Goal: Task Accomplishment & Management: Use online tool/utility

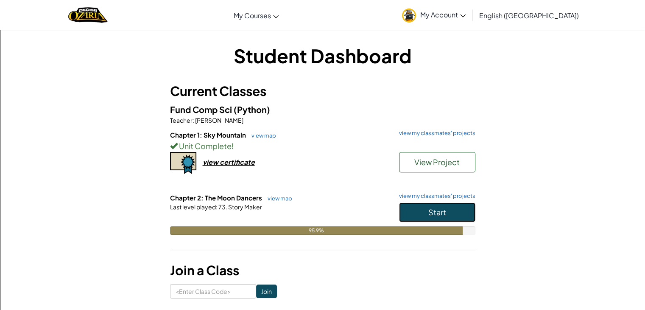
click at [457, 212] on button "Start" at bounding box center [437, 212] width 76 height 20
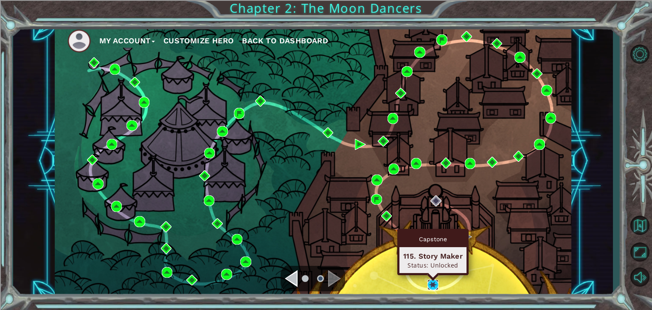
click at [431, 283] on img at bounding box center [432, 284] width 11 height 11
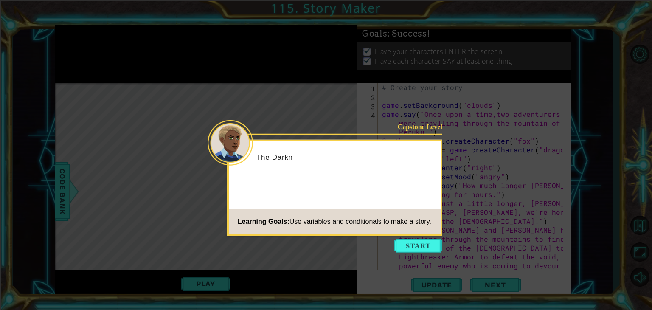
scroll to position [98, 0]
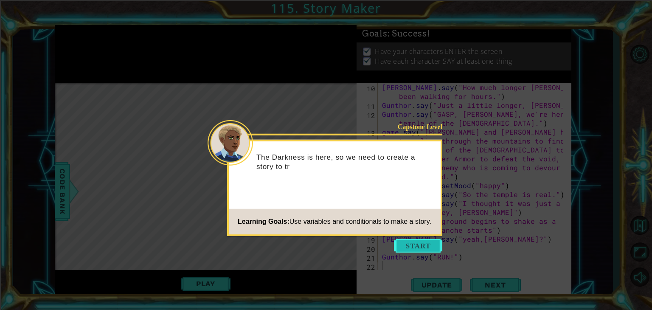
click at [421, 245] on button "Start" at bounding box center [418, 246] width 48 height 14
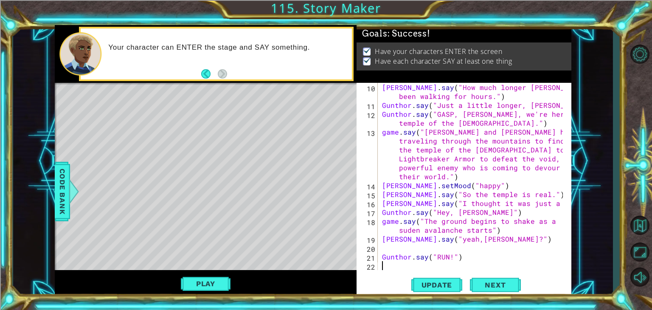
click at [538, 158] on div "[PERSON_NAME] . say ( "How much longer [PERSON_NAME]?" "We've been walking for …" at bounding box center [473, 190] width 187 height 214
click at [504, 187] on div "[PERSON_NAME] . say ( "How much longer [PERSON_NAME]?" "We've been walking for …" at bounding box center [473, 190] width 187 height 214
type textarea "[PERSON_NAME].setMood("happy")"
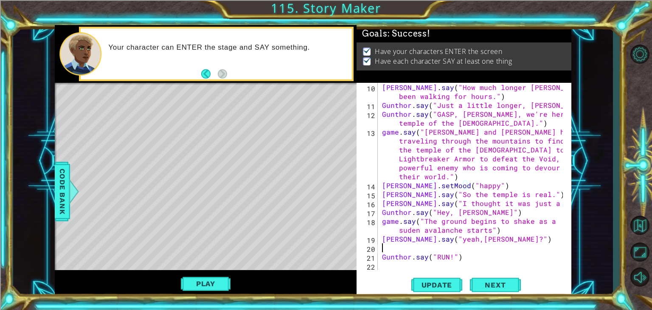
click at [463, 252] on div "[PERSON_NAME] . say ( "How much longer [PERSON_NAME]?" "We've been walking for …" at bounding box center [473, 190] width 187 height 214
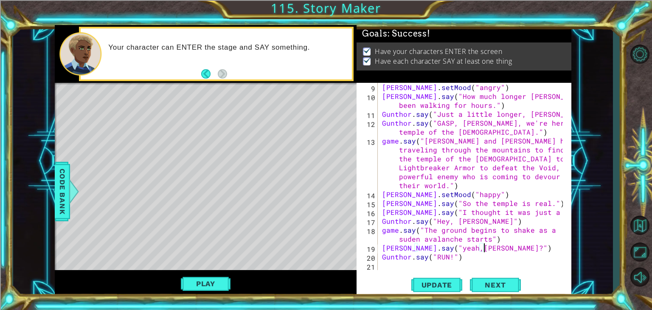
scroll to position [89, 0]
click at [464, 261] on div "[PERSON_NAME] . setMood ( "angry" ) [PERSON_NAME] . say ( "How much longer [PER…" at bounding box center [473, 185] width 187 height 205
type textarea "Gunthor.say("RUN!")"
click at [404, 264] on div "[PERSON_NAME] . setMood ( "angry" ) [PERSON_NAME] . say ( "How much longer [PER…" at bounding box center [473, 185] width 187 height 205
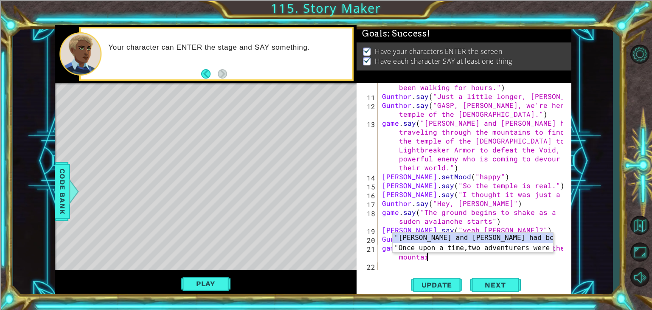
scroll to position [0, 12]
click at [443, 256] on div "[PERSON_NAME] . say ( "How much longer [PERSON_NAME]?" "We've been walking for …" at bounding box center [473, 181] width 187 height 214
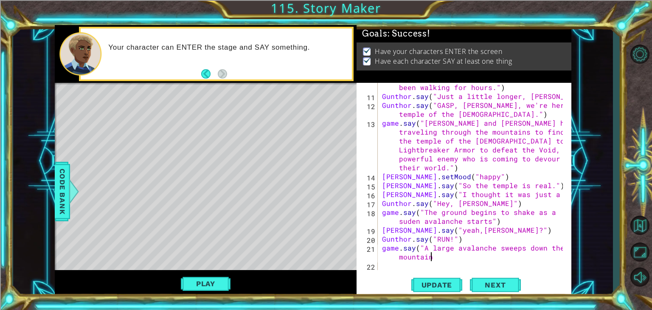
click at [520, 248] on div "[PERSON_NAME] . say ( "How much longer [PERSON_NAME]?" "We've been walking for …" at bounding box center [473, 181] width 187 height 214
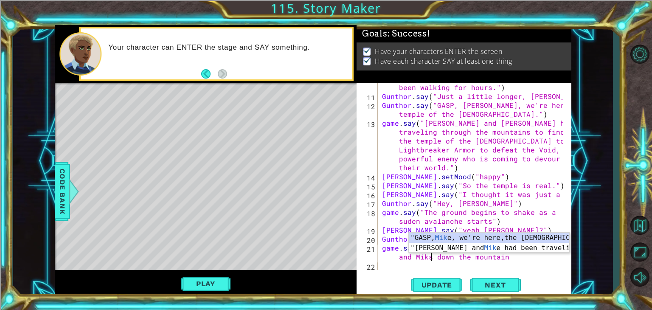
scroll to position [0, 13]
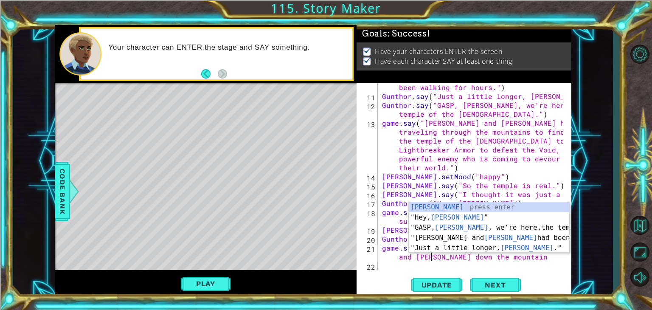
click at [509, 257] on div "[PERSON_NAME] . say ( "How much longer [PERSON_NAME]?" "We've been walking for …" at bounding box center [473, 181] width 187 height 214
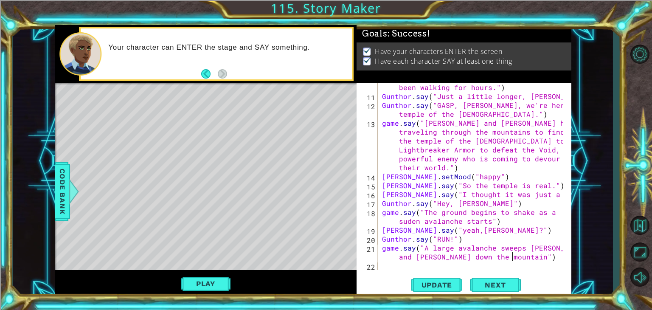
scroll to position [0, 17]
click at [440, 282] on span "Update" at bounding box center [437, 284] width 48 height 8
click at [203, 282] on button "Play" at bounding box center [206, 283] width 50 height 16
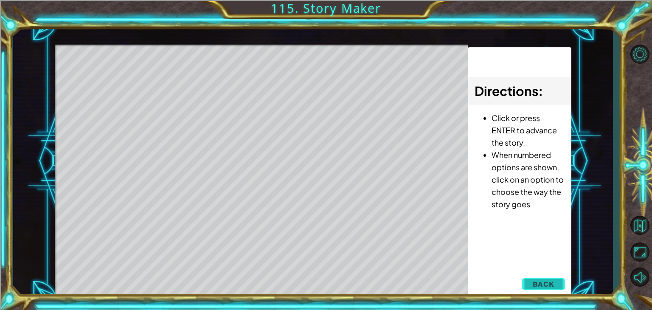
click at [553, 287] on span "Back" at bounding box center [544, 284] width 22 height 8
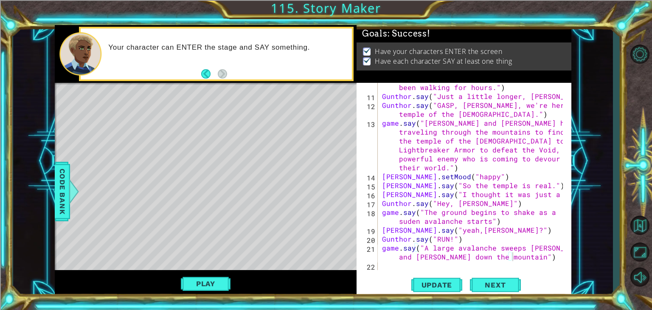
type textarea "Gunthor.say("RUN!")"
click at [383, 239] on div "[PERSON_NAME] . say ( "How much longer [PERSON_NAME]?" "We've been walking for …" at bounding box center [473, 181] width 187 height 214
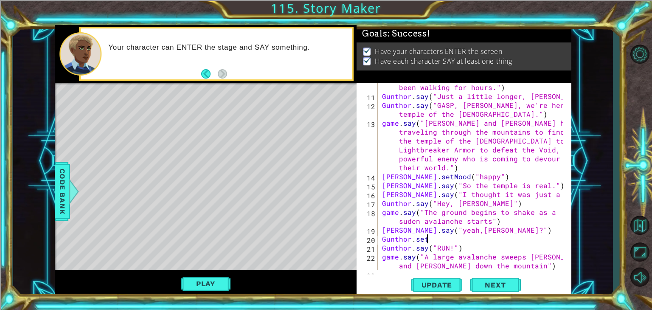
scroll to position [0, 2]
click at [58, 196] on span "Code Bank" at bounding box center [63, 191] width 14 height 52
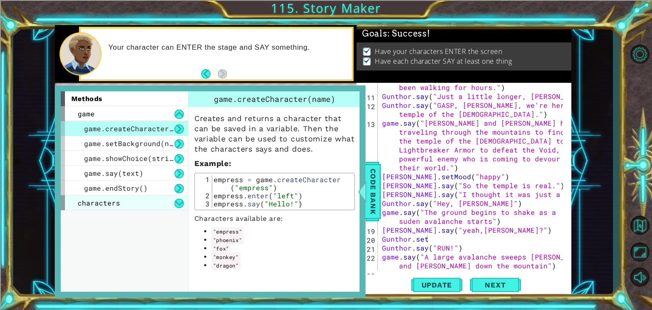
click at [105, 202] on span "characters" at bounding box center [99, 202] width 42 height 9
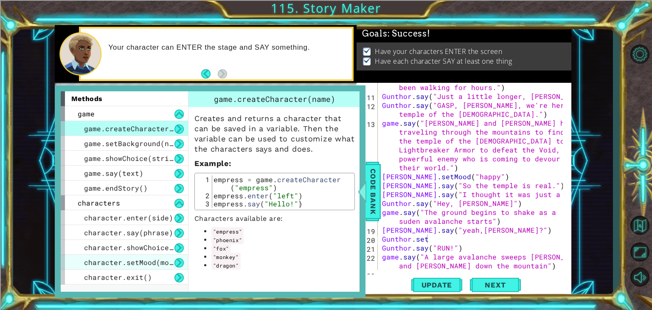
click at [144, 258] on span "character.setMood(mood)" at bounding box center [133, 262] width 98 height 9
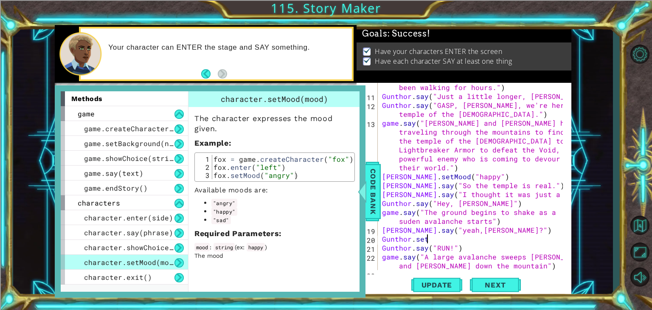
click at [434, 236] on div "[PERSON_NAME] . say ( "How much longer [PERSON_NAME]?" "We've been walking for …" at bounding box center [473, 181] width 187 height 214
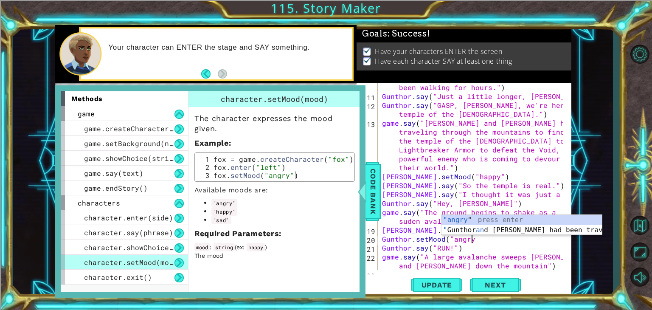
scroll to position [0, 5]
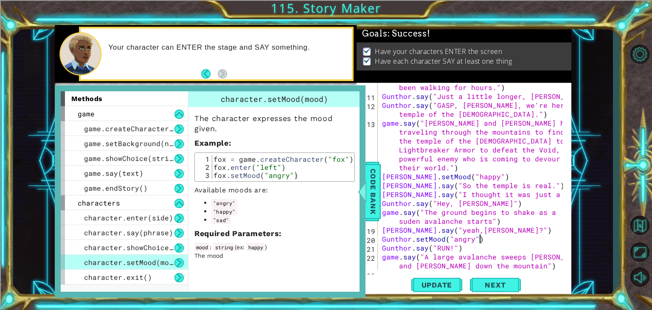
click at [473, 240] on div "[PERSON_NAME] . say ( "How much longer [PERSON_NAME]?" "We've been walking for …" at bounding box center [473, 181] width 187 height 214
click at [447, 278] on button "Update" at bounding box center [436, 285] width 51 height 22
click at [375, 190] on span "Code Bank" at bounding box center [373, 191] width 14 height 52
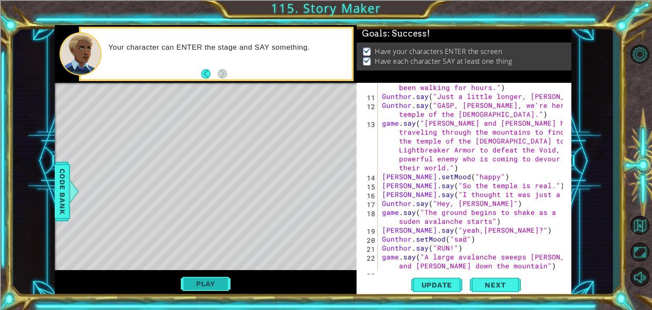
click at [230, 277] on button "Play" at bounding box center [206, 283] width 50 height 16
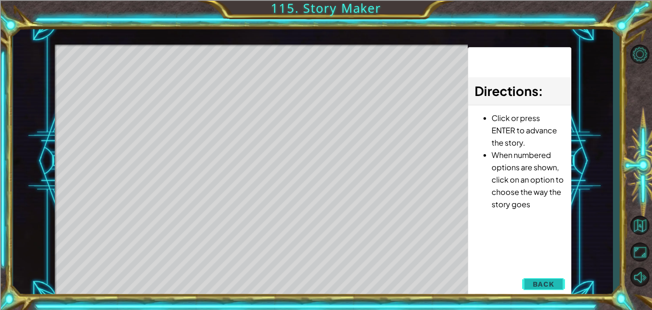
click at [538, 280] on span "Back" at bounding box center [544, 284] width 22 height 8
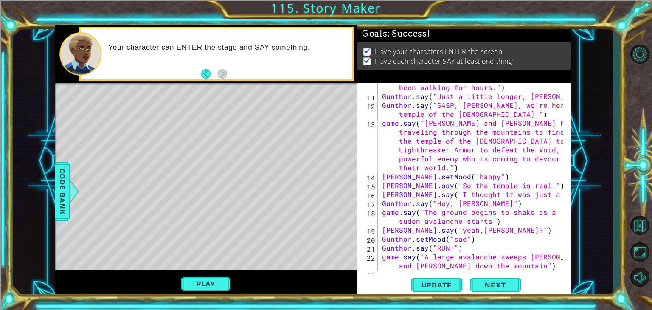
click at [471, 152] on div "[PERSON_NAME] . say ( "How much longer [PERSON_NAME]?" "We've been walking for …" at bounding box center [473, 181] width 187 height 214
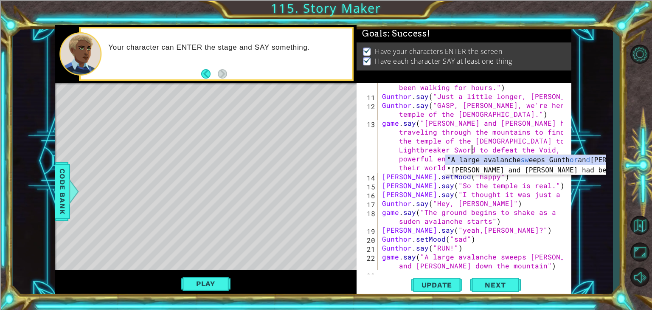
scroll to position [0, 33]
type textarea "game.say("[PERSON_NAME] and [PERSON_NAME] had been traveling through the mounta…"
click at [453, 286] on span "Update" at bounding box center [437, 284] width 48 height 8
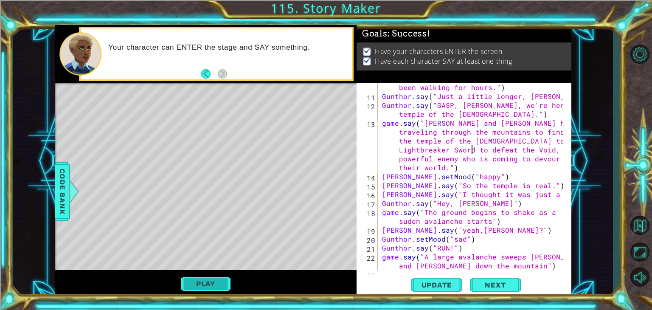
click at [193, 282] on button "Play" at bounding box center [206, 283] width 50 height 16
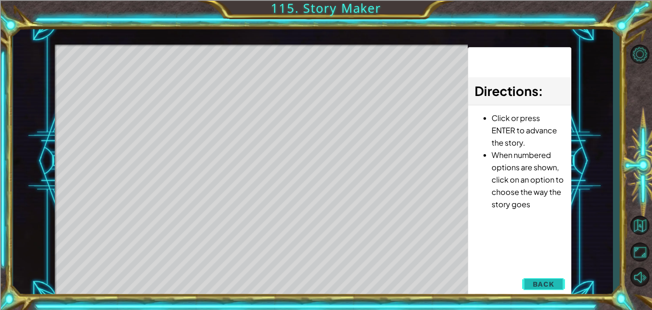
click at [557, 286] on button "Back" at bounding box center [543, 283] width 43 height 17
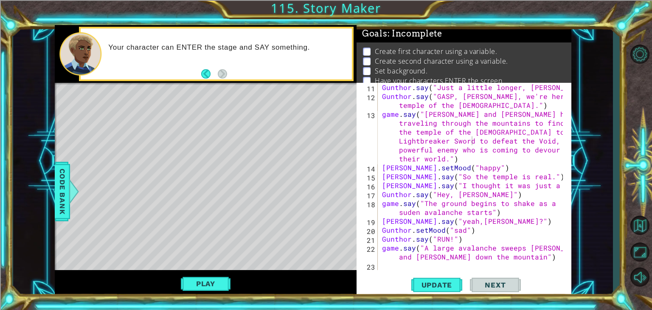
scroll to position [115, 0]
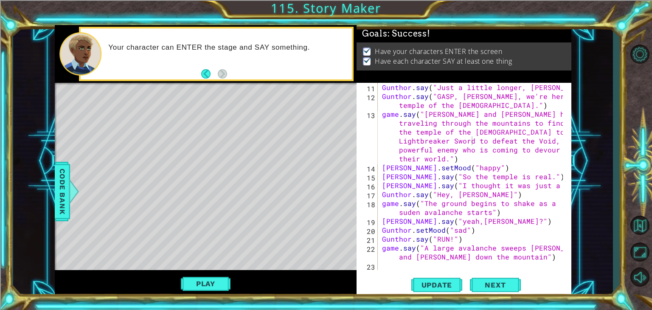
click at [384, 268] on div "Gunthor . say ( "Just a little longer, [PERSON_NAME]." ) [PERSON_NAME] . say ( …" at bounding box center [473, 185] width 187 height 205
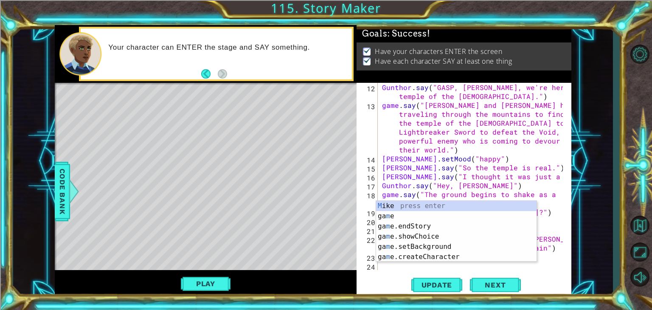
scroll to position [125, 0]
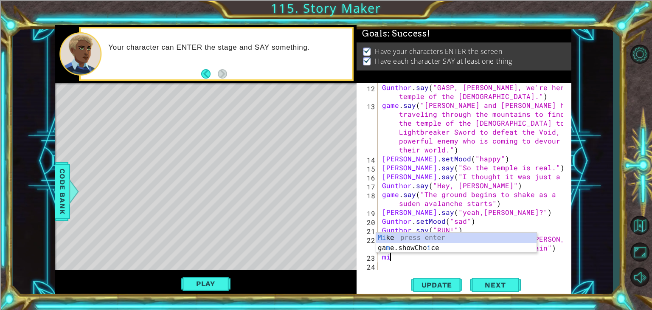
type textarea "m"
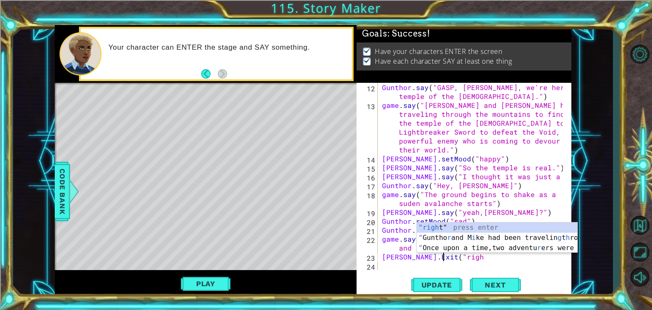
scroll to position [0, 3]
type textarea "[PERSON_NAME].Exit("right")"
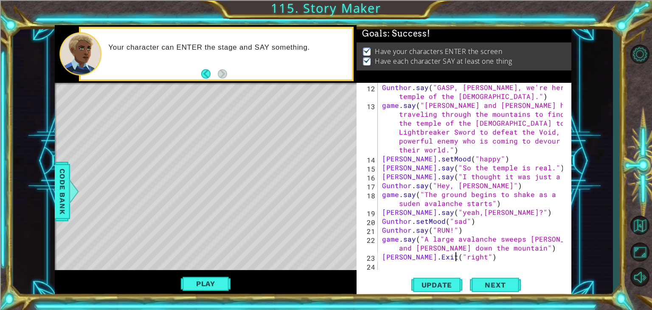
scroll to position [0, 4]
click at [421, 266] on div "Gunthor . say ( "[PERSON_NAME], we're here,the temple of the Gods." ) game . sa…" at bounding box center [473, 190] width 187 height 214
type textarea "f"
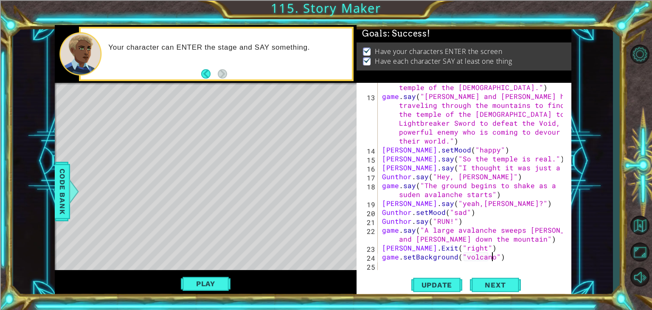
scroll to position [0, 7]
click at [427, 279] on button "Update" at bounding box center [436, 285] width 51 height 22
click at [214, 284] on button "Play" at bounding box center [206, 283] width 50 height 16
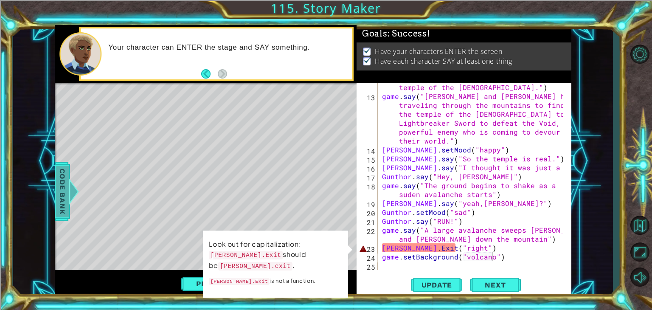
click at [58, 204] on span "Code Bank" at bounding box center [63, 191] width 14 height 52
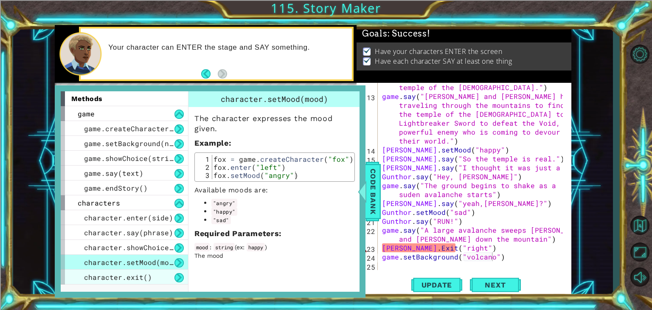
click at [144, 276] on span "character.exit()" at bounding box center [118, 276] width 68 height 9
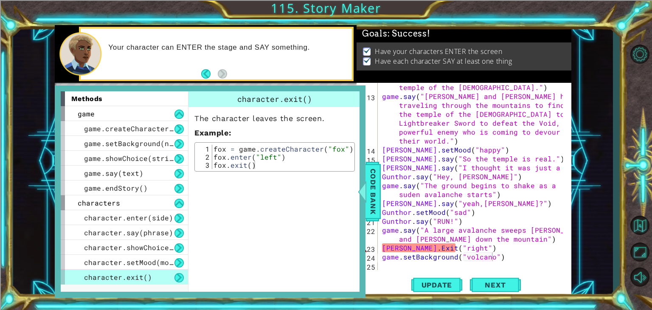
click at [385, 251] on div "Gunthor . say ( "[PERSON_NAME], we're here,the temple of the Gods." ) game . sa…" at bounding box center [473, 181] width 187 height 214
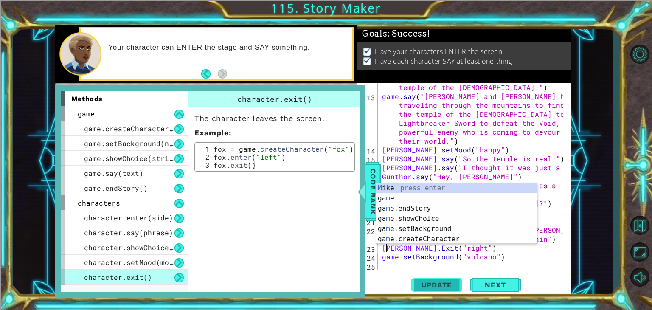
click at [423, 277] on button "Update" at bounding box center [436, 285] width 51 height 22
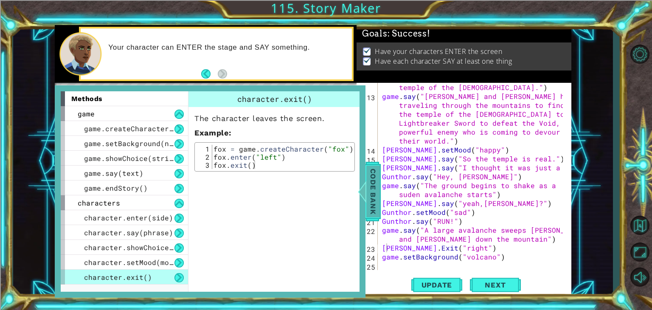
click at [367, 177] on span "Code Bank" at bounding box center [373, 191] width 14 height 52
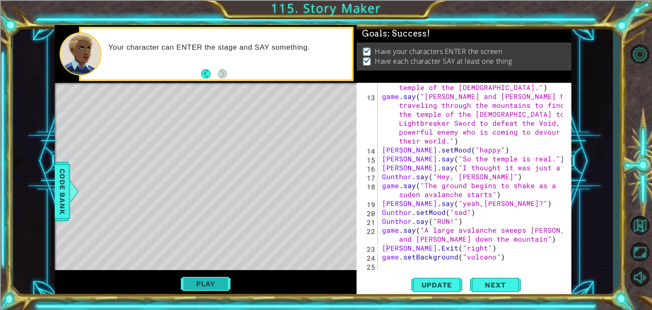
click at [202, 281] on button "Play" at bounding box center [206, 283] width 50 height 16
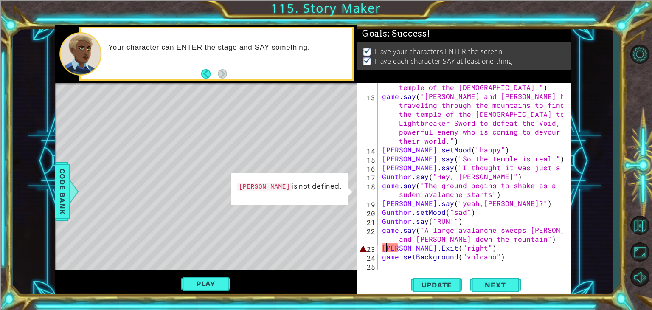
click at [387, 247] on div "Gunthor . say ( "[PERSON_NAME], we're here,the temple of the Gods." ) game . sa…" at bounding box center [473, 181] width 187 height 214
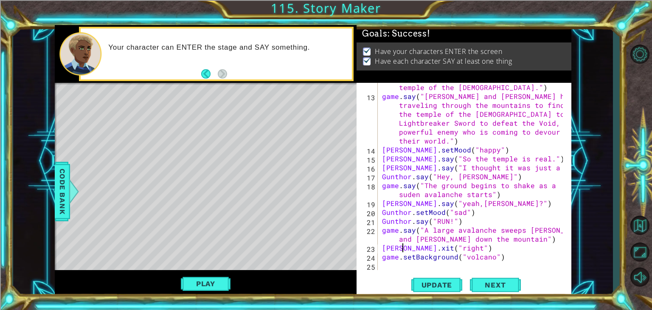
scroll to position [0, 1]
type textarea "[PERSON_NAME].exit("right")"
click at [60, 192] on span "Code Bank" at bounding box center [63, 191] width 14 height 52
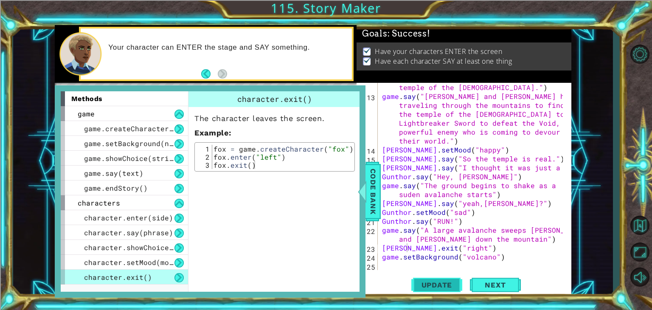
click at [431, 283] on span "Update" at bounding box center [437, 284] width 48 height 8
click at [374, 181] on span "Code Bank" at bounding box center [373, 191] width 14 height 52
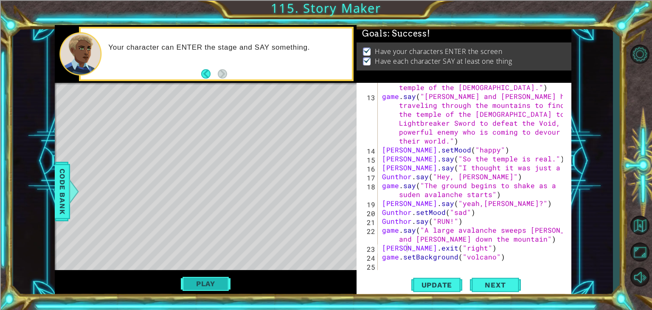
click at [206, 283] on button "Play" at bounding box center [206, 283] width 50 height 16
click at [427, 266] on div "Gunthor . say ( "[PERSON_NAME], we're here,the temple of the Gods." ) game . sa…" at bounding box center [473, 181] width 187 height 214
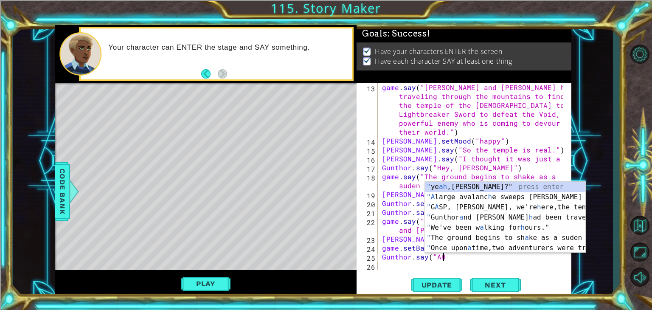
scroll to position [0, 3]
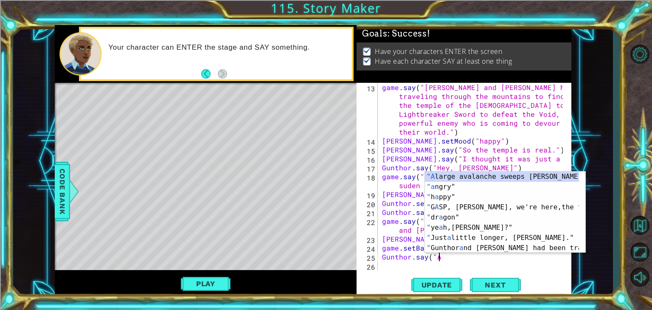
type textarea "h"
click at [419, 266] on div "game . say ( "[PERSON_NAME] and [PERSON_NAME] had been traveling through the mo…" at bounding box center [473, 208] width 187 height 250
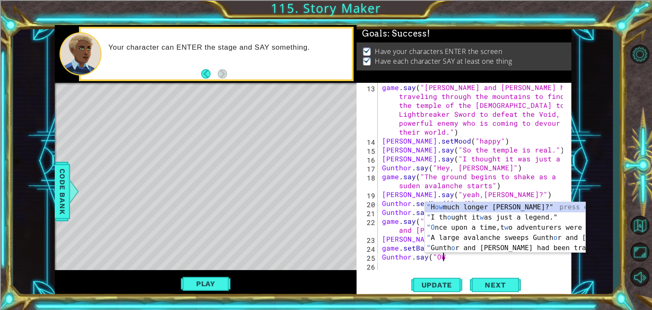
scroll to position [0, 3]
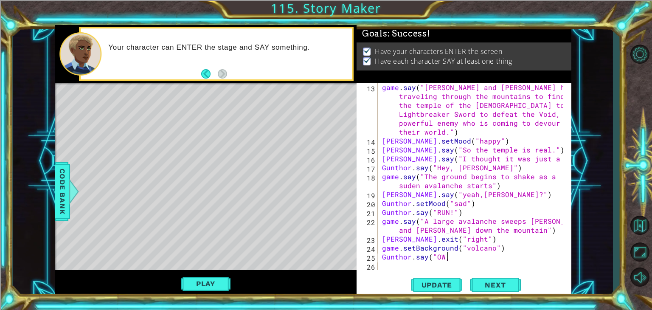
click at [450, 252] on div "game . say ( "[PERSON_NAME] and [PERSON_NAME] had been traveling through the mo…" at bounding box center [473, 208] width 187 height 250
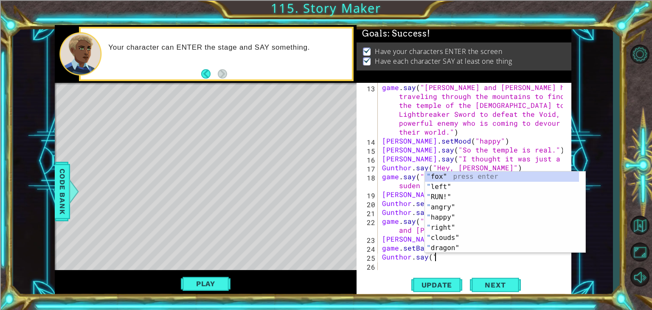
scroll to position [0, 2]
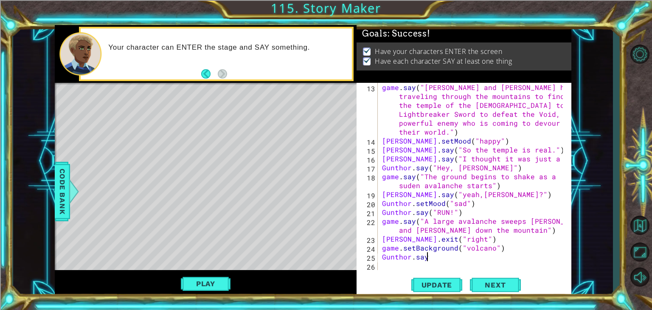
click at [459, 168] on div "game . say ( "[PERSON_NAME] and [PERSON_NAME] had been traveling through the mo…" at bounding box center [473, 208] width 187 height 250
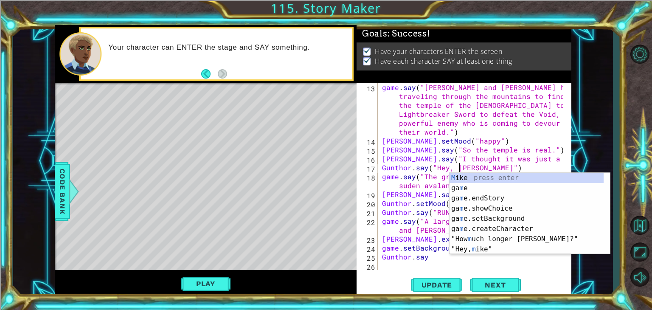
scroll to position [0, 5]
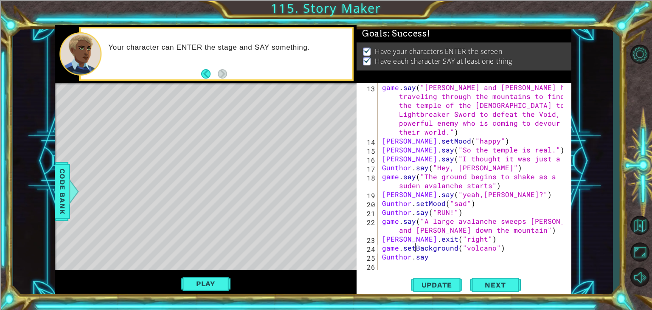
click at [414, 246] on div "game . say ( "[PERSON_NAME] and [PERSON_NAME] had been traveling through the mo…" at bounding box center [473, 208] width 187 height 250
click at [485, 254] on div "game . say ( "[PERSON_NAME] and [PERSON_NAME] had been traveling through the mo…" at bounding box center [473, 208] width 187 height 250
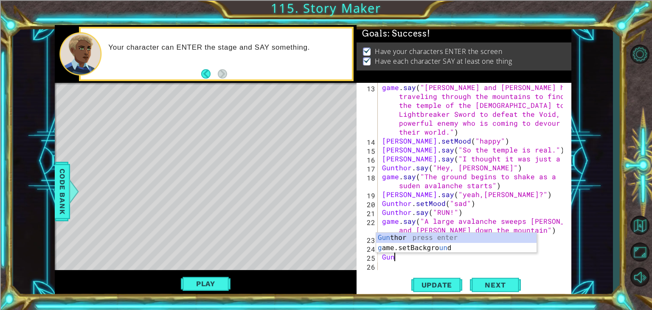
scroll to position [0, 0]
type textarea "G"
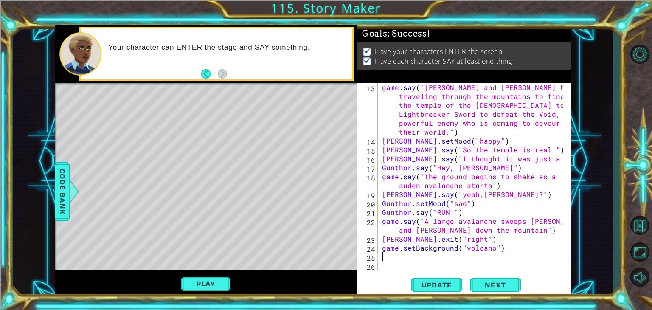
click at [54, 199] on div "1 ההההההההההההההההההההההההההההההההההההההההההההההההההההההההההההההההההההההההההההה…" at bounding box center [313, 161] width 600 height 272
click at [74, 200] on div at bounding box center [73, 191] width 11 height 25
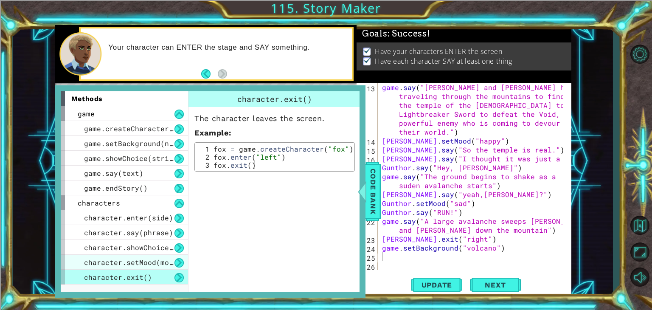
click at [163, 260] on span "character.setMood(mood)" at bounding box center [133, 262] width 98 height 9
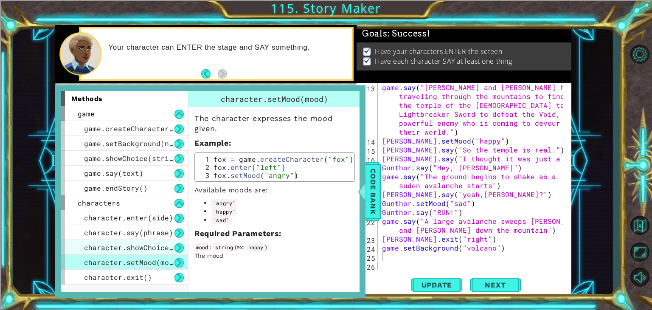
click at [158, 243] on span "character.showChoice(string1, string2)" at bounding box center [164, 247] width 161 height 9
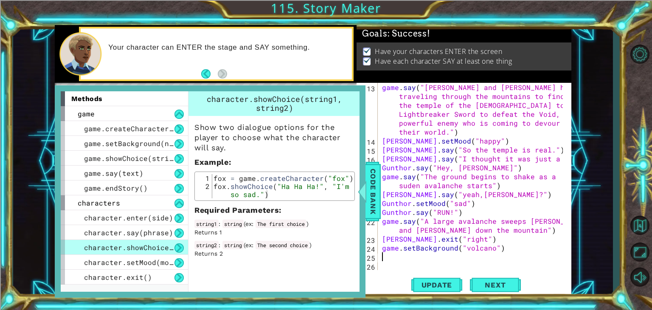
click at [387, 261] on div "game . say ( "[PERSON_NAME] and [PERSON_NAME] had been traveling through the mo…" at bounding box center [473, 208] width 187 height 250
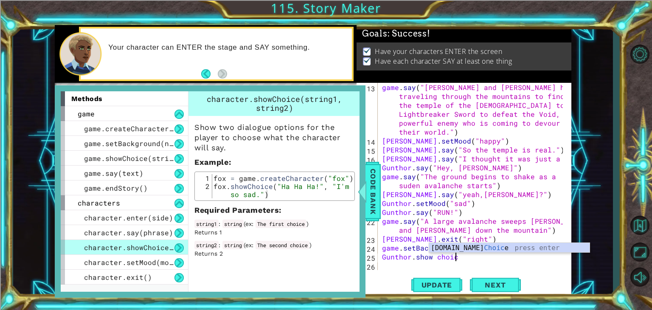
scroll to position [0, 4]
click at [434, 260] on div "game . say ( "[PERSON_NAME] and [PERSON_NAME] had been traveling through the mo…" at bounding box center [473, 208] width 187 height 250
click at [555, 224] on div "game . say ( "[PERSON_NAME] and [PERSON_NAME] had been traveling through the mo…" at bounding box center [473, 208] width 187 height 250
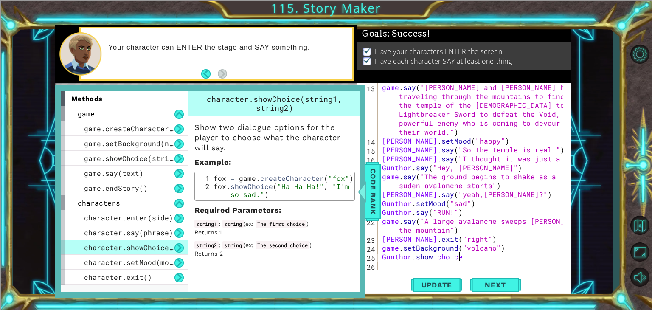
click at [462, 258] on div "game . say ( "[PERSON_NAME] and [PERSON_NAME] had been traveling through the mo…" at bounding box center [473, 208] width 187 height 250
type textarea "Gunthor.showChoice"
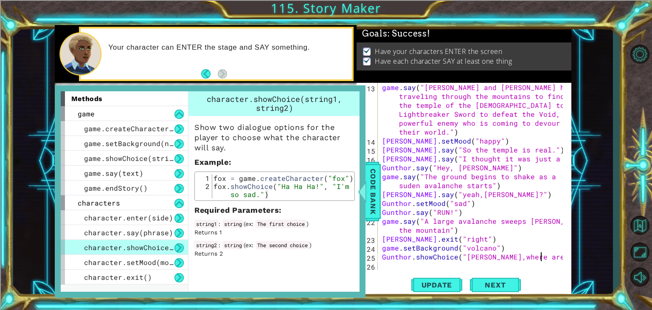
scroll to position [0, 9]
drag, startPoint x: 455, startPoint y: 258, endPoint x: 416, endPoint y: 259, distance: 39.5
click at [416, 259] on div "game . say ( "[PERSON_NAME] and [PERSON_NAME] had been traveling through the mo…" at bounding box center [473, 208] width 187 height 250
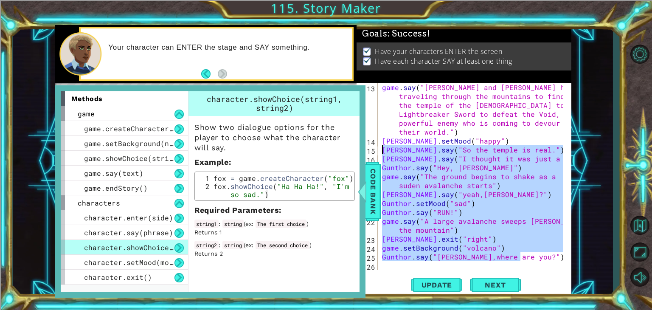
drag, startPoint x: 526, startPoint y: 255, endPoint x: 378, endPoint y: 146, distance: 183.6
click at [378, 146] on div "Gunthor.say("[PERSON_NAME],where are you?") 13 14 15 16 17 18 19 20 21 22 23 24…" at bounding box center [462, 176] width 213 height 187
type textarea "[PERSON_NAME].say("So the [DEMOGRAPHIC_DATA] is real.") [PERSON_NAME].say("I th…"
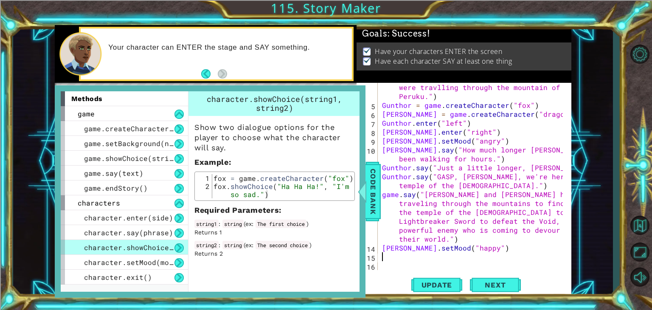
scroll to position [27, 0]
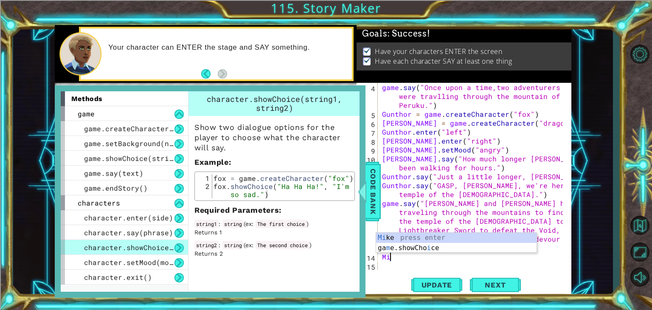
type textarea "M"
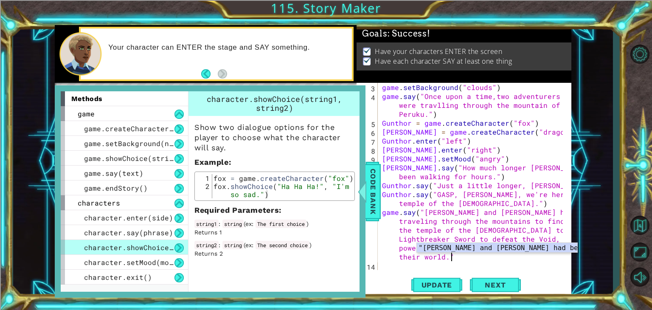
scroll to position [0, 51]
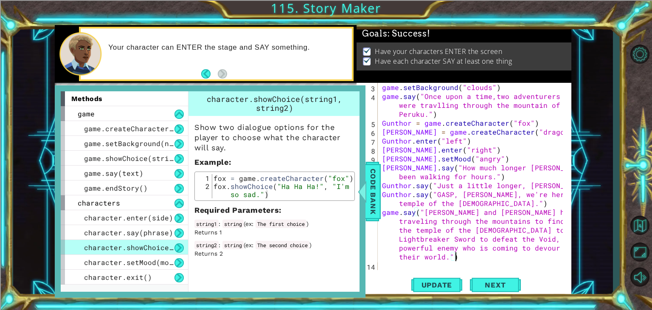
click at [486, 87] on div "game . setBackground ( "clouds" ) game . say ( "Once upon a time,two adventurer…" at bounding box center [473, 185] width 187 height 205
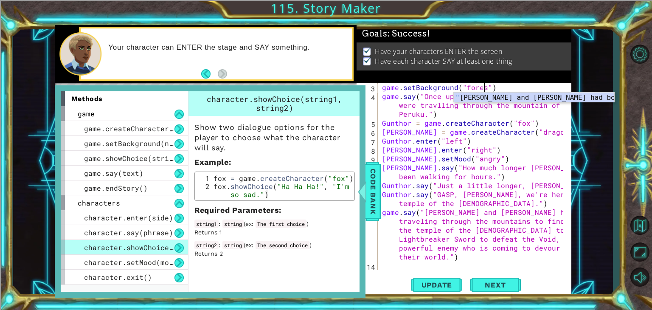
scroll to position [0, 6]
type textarea "game.setBackground("forest")"
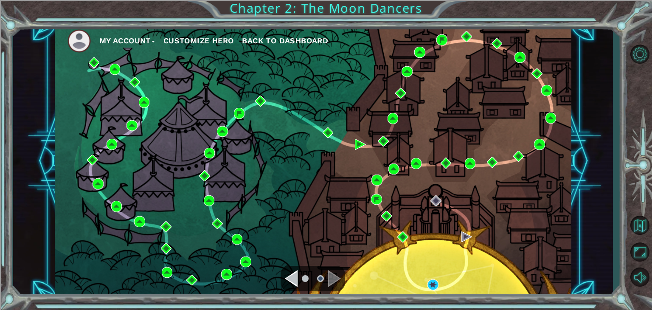
click at [430, 291] on div "My Account Customize Hero Back to Dashboard" at bounding box center [313, 161] width 516 height 272
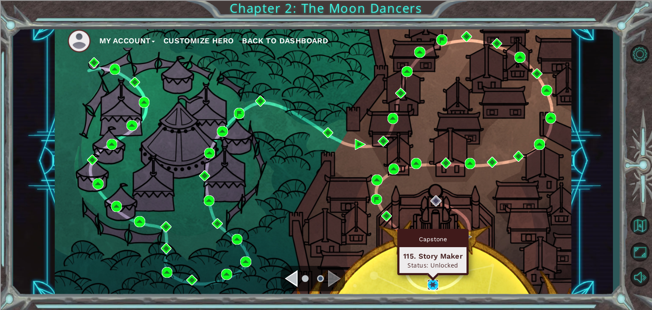
click at [430, 287] on img at bounding box center [432, 284] width 11 height 11
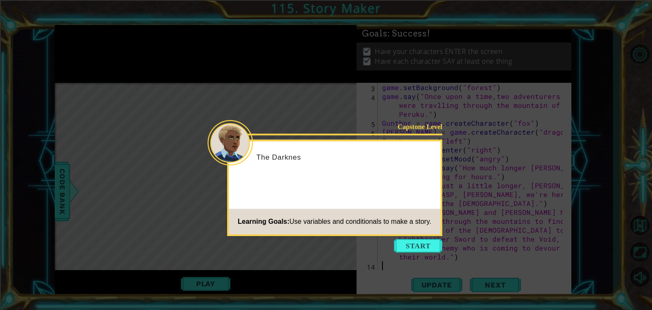
scroll to position [18, 0]
click at [423, 244] on button "Start" at bounding box center [418, 246] width 48 height 14
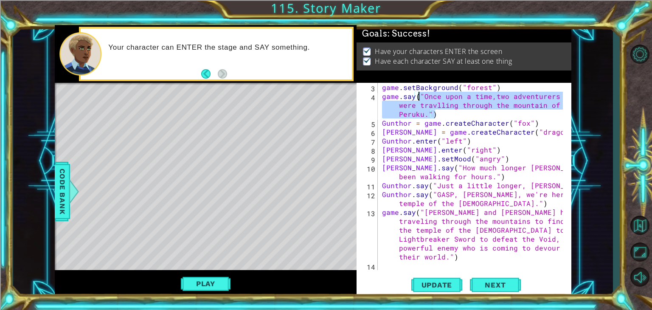
drag, startPoint x: 438, startPoint y: 115, endPoint x: 415, endPoint y: 95, distance: 30.6
click at [415, 95] on div "game . setBackground ( "forest" ) game . say ( "Once upon a time,two adventurer…" at bounding box center [473, 185] width 187 height 205
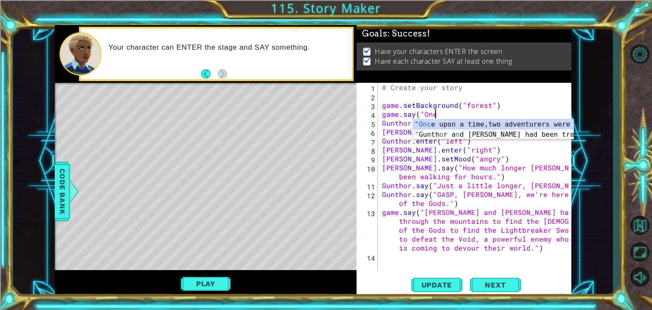
scroll to position [0, 3]
click at [484, 150] on div "# Create your story game . setBackground ( "forest" ) game . say ( "Once Guntho…" at bounding box center [476, 185] width 193 height 205
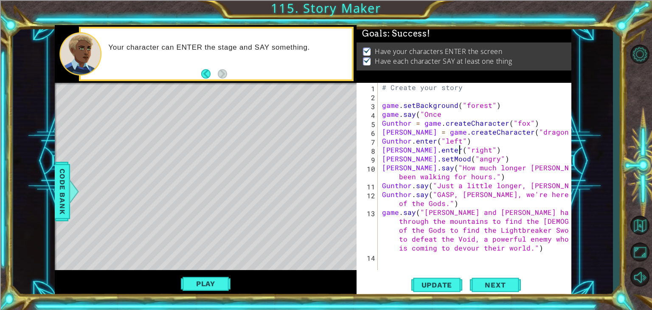
click at [457, 116] on div "# Create your story game . setBackground ( "forest" ) game . say ( "Once Guntho…" at bounding box center [476, 185] width 193 height 205
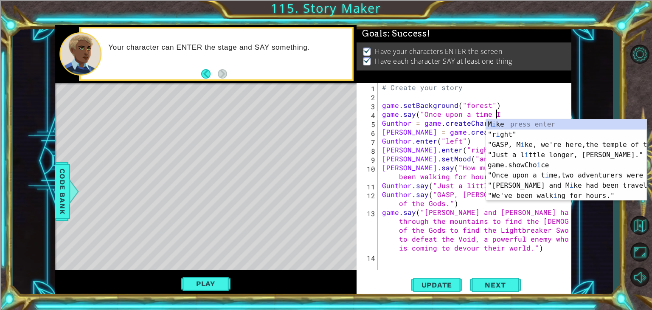
scroll to position [0, 6]
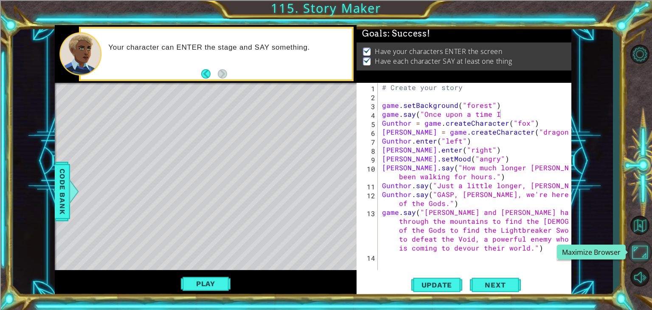
click at [642, 256] on button "Maximize Browser" at bounding box center [639, 252] width 25 height 22
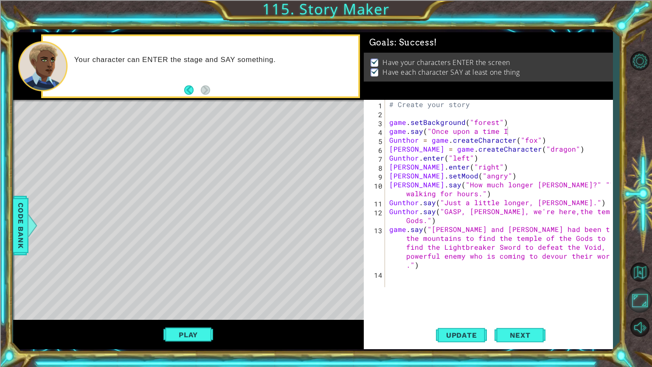
click at [640, 299] on button "Maximize Browser" at bounding box center [639, 300] width 25 height 25
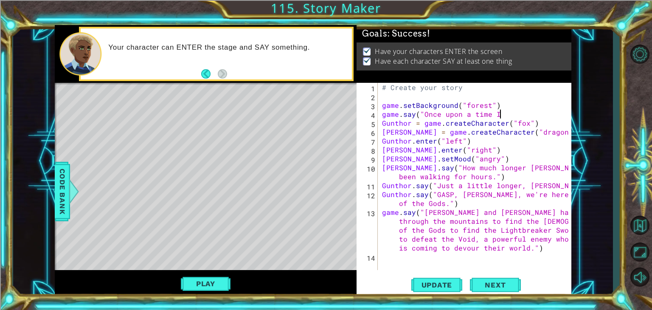
click at [503, 114] on div "# Create your story game . setBackground ( "forest" ) game . say ( "Once upon a…" at bounding box center [476, 185] width 193 height 205
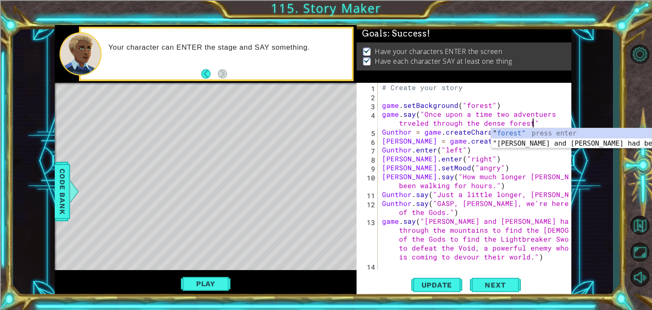
scroll to position [0, 19]
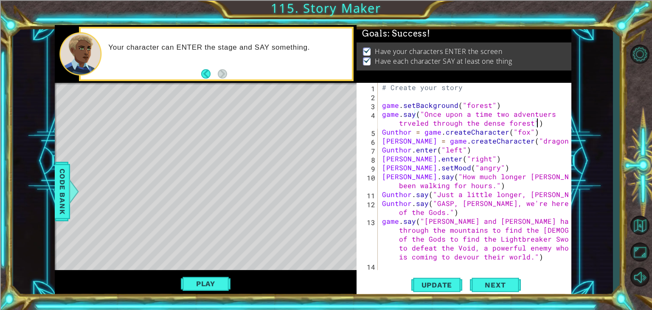
click at [558, 257] on div "# Create your story game . setBackground ( "forest" ) game . say ( "Once upon a…" at bounding box center [476, 185] width 193 height 205
type textarea "game.say("[PERSON_NAME] and [PERSON_NAME] had been traveling through the mounta…"
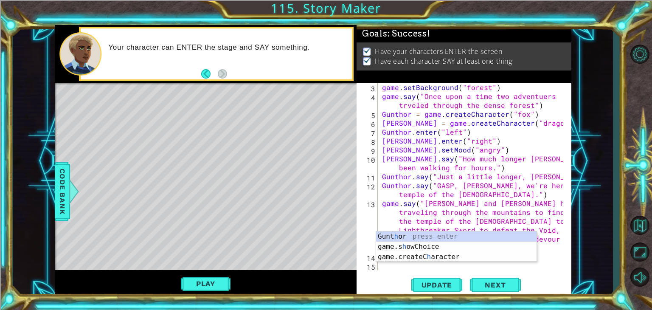
scroll to position [18, 0]
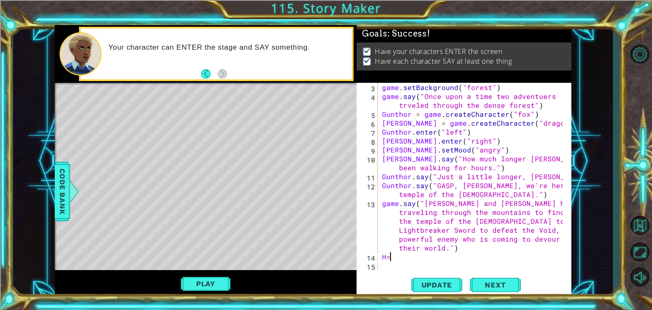
type textarea "H"
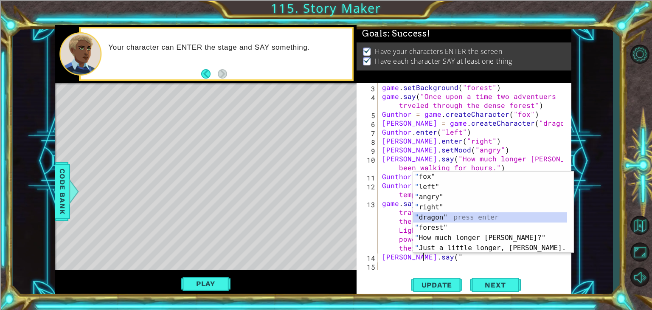
scroll to position [10, 0]
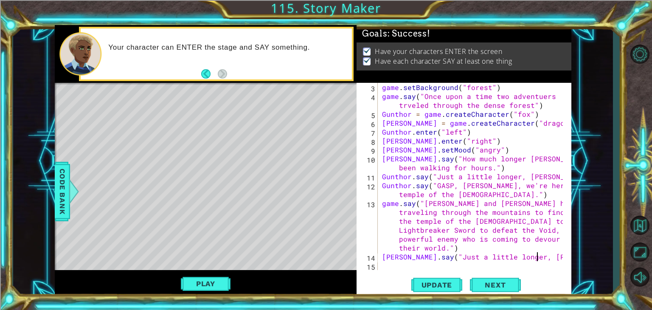
type textarea "[PERSON_NAME].say("Just a little longer, [PERSON_NAME].")"
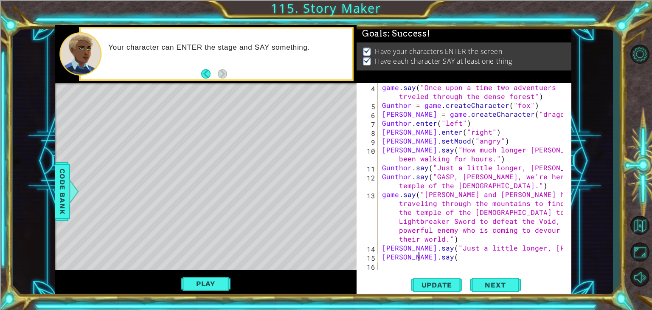
scroll to position [0, 2]
type textarea "[PERSON_NAME].say(""
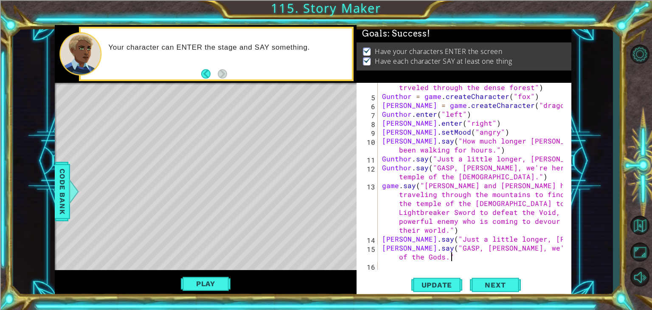
scroll to position [36, 0]
type textarea "[PERSON_NAME].say("[PERSON_NAME], we're here,the temple of the Gods.")"
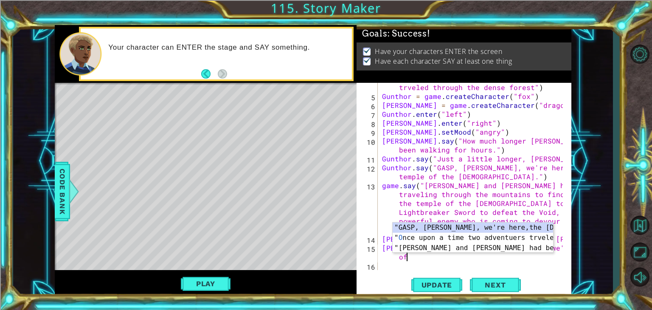
scroll to position [27, 0]
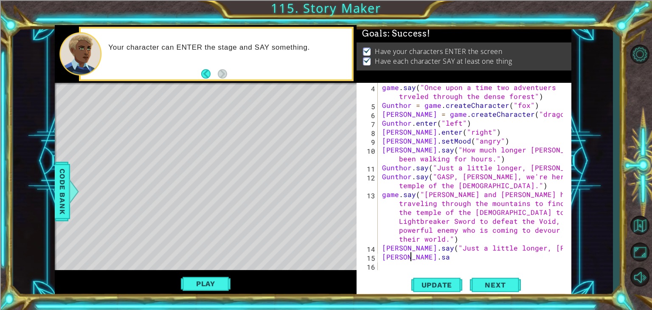
type textarea "M"
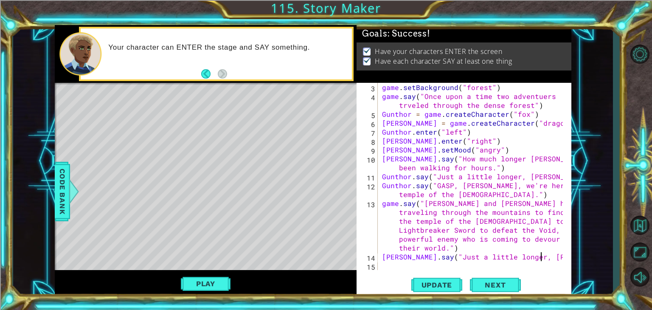
scroll to position [18, 0]
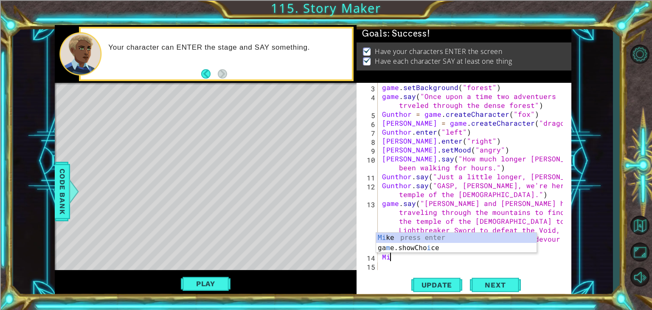
type textarea "M"
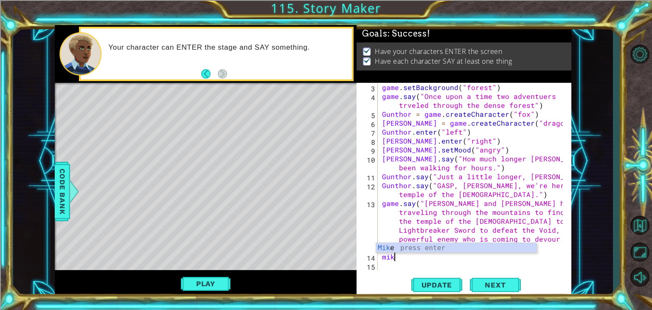
scroll to position [0, 0]
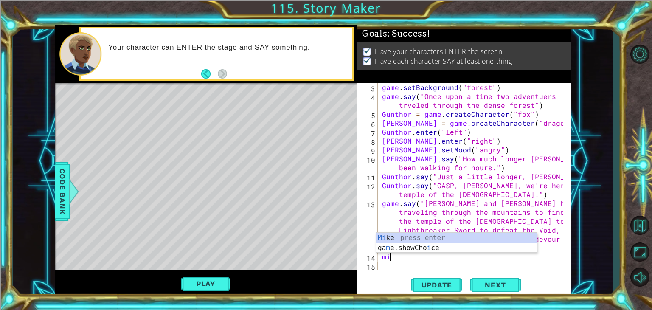
type textarea "m"
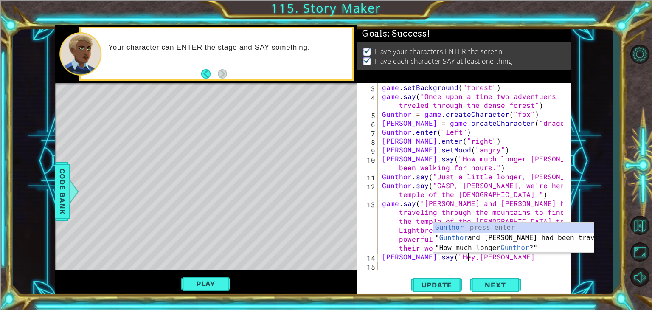
scroll to position [0, 5]
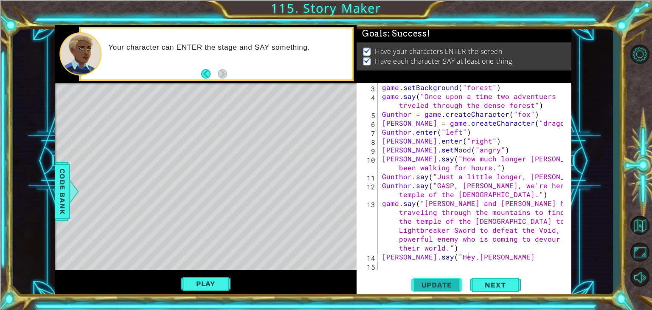
click at [452, 289] on span "Update" at bounding box center [437, 284] width 48 height 8
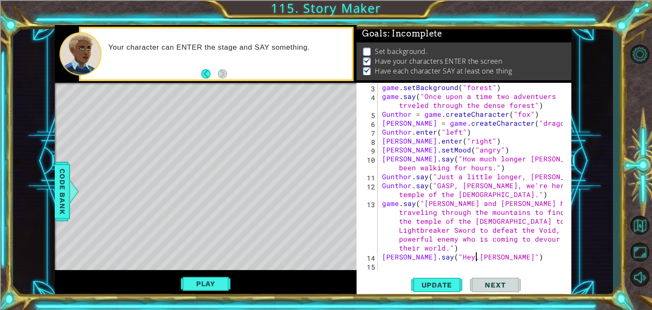
scroll to position [0, 5]
type textarea "[PERSON_NAME].say("Hey,[PERSON_NAME]")"
click at [439, 279] on button "Update" at bounding box center [436, 285] width 51 height 22
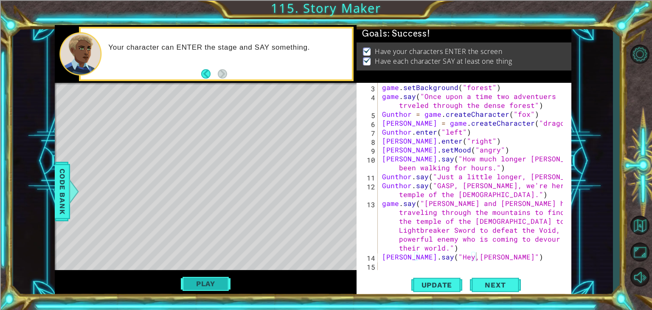
click at [202, 285] on button "Play" at bounding box center [206, 283] width 50 height 16
click at [380, 257] on div "game . setBackground ( "forest" ) game . say ( "Once upon a time two adventuers…" at bounding box center [473, 185] width 187 height 205
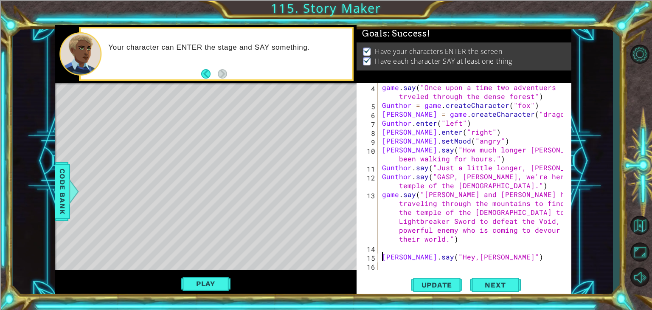
type textarea "[PERSON_NAME].say("Hey,[PERSON_NAME]")"
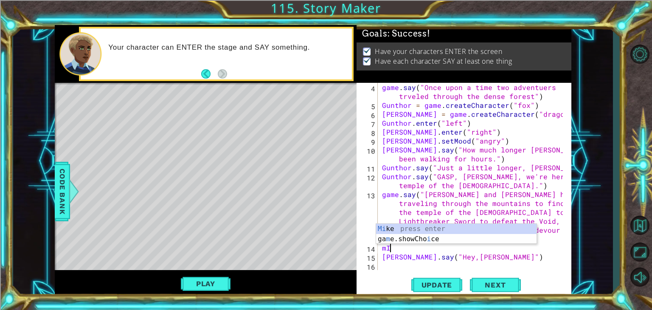
type textarea "m"
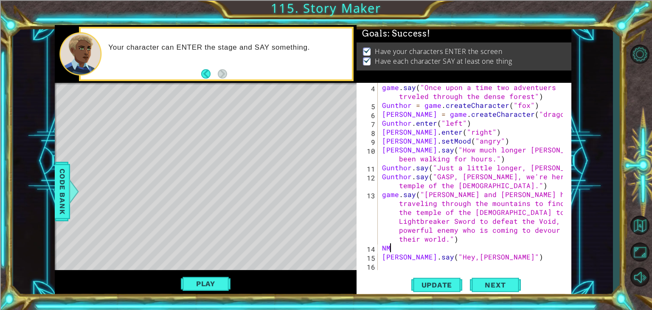
type textarea "N"
type textarea "[PERSON_NAME].setMood("sad")"
click at [419, 284] on span "Update" at bounding box center [437, 284] width 48 height 8
click at [409, 266] on div "game . say ( "Once upon a time two adventuers trveled through the dense forest"…" at bounding box center [473, 190] width 187 height 214
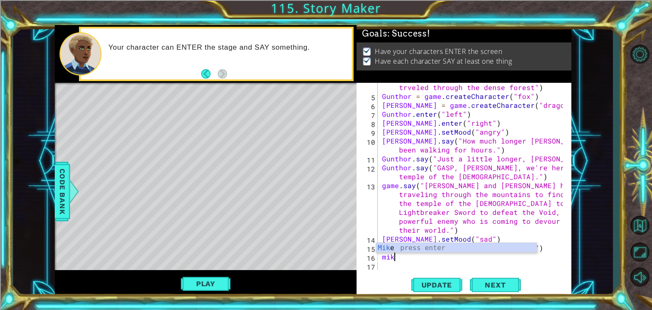
scroll to position [0, 0]
type textarea "m"
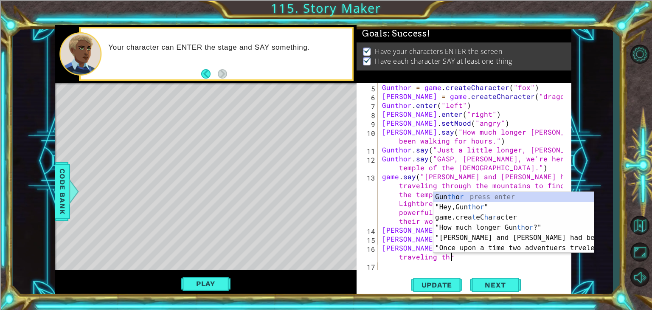
scroll to position [36, 0]
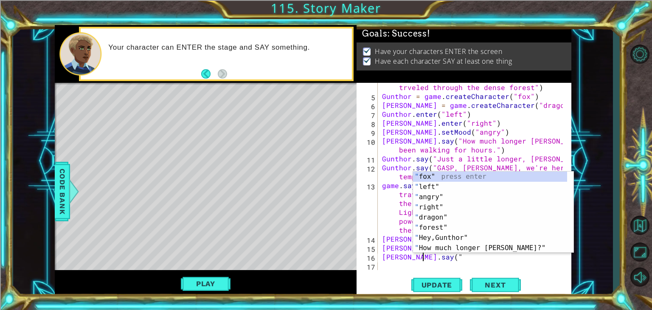
type textarea "[PERSON_NAME].say("
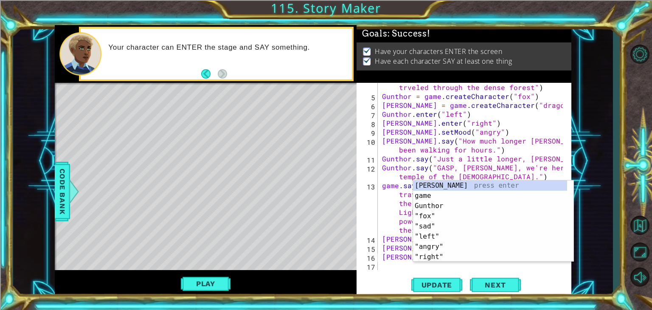
click at [410, 272] on div "[PERSON_NAME].say( 4 5 6 7 8 9 10 11 12 13 14 15 16 17 game . say ( "Once upon …" at bounding box center [463, 190] width 215 height 214
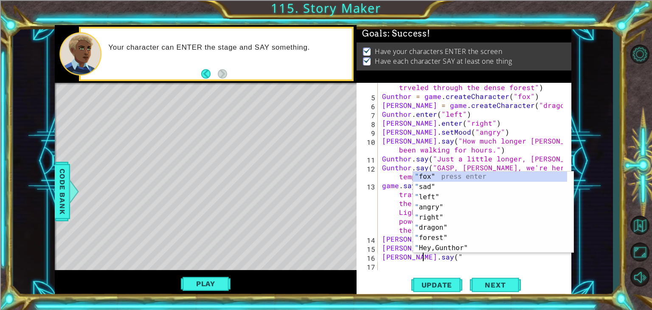
scroll to position [0, 2]
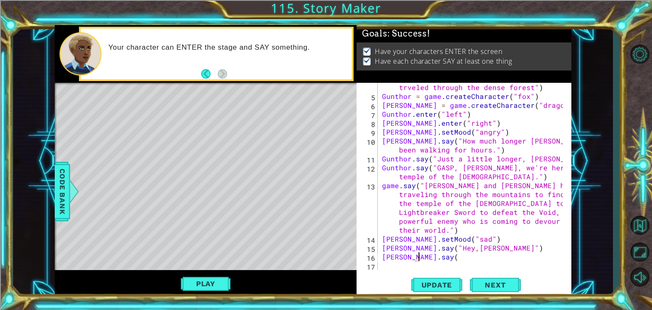
click at [397, 257] on div "game . say ( "Once upon a time two adventuers trveled through the dense forest"…" at bounding box center [473, 181] width 187 height 214
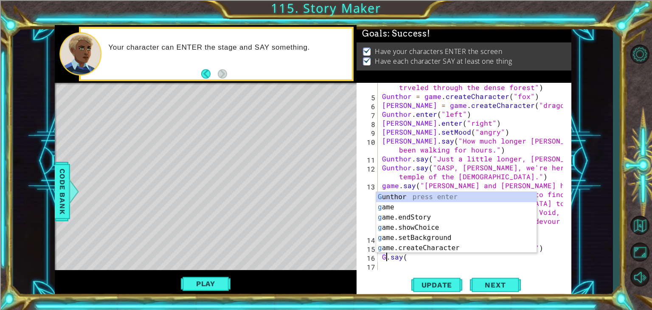
scroll to position [0, 0]
type textarea "Gunthor.say("
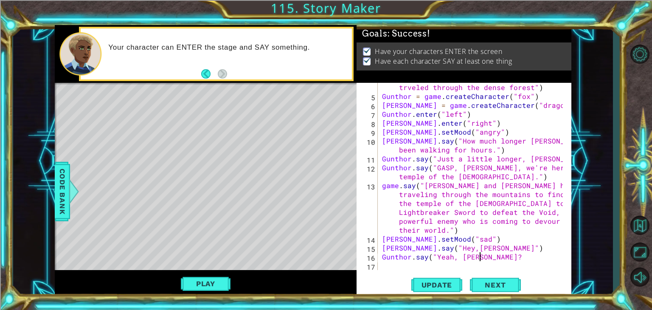
scroll to position [0, 6]
type textarea "Gunthor.say("[PERSON_NAME]?")"
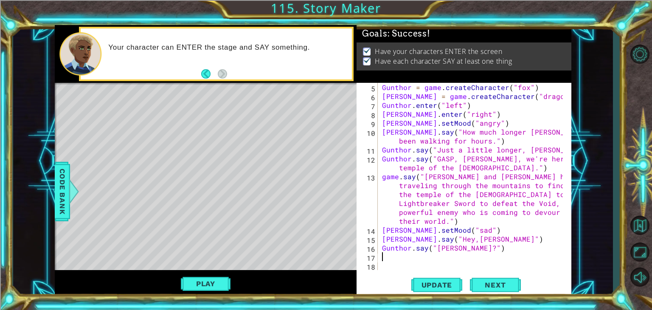
scroll to position [44, 0]
type textarea "m"
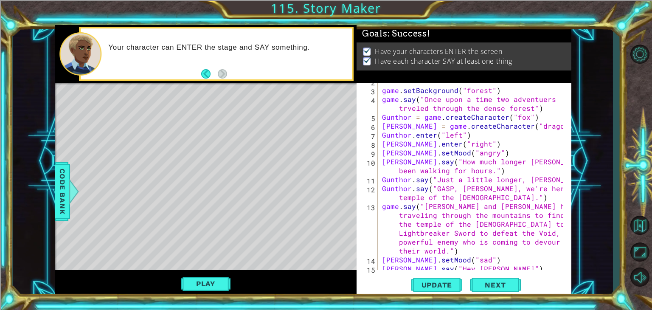
scroll to position [0, 0]
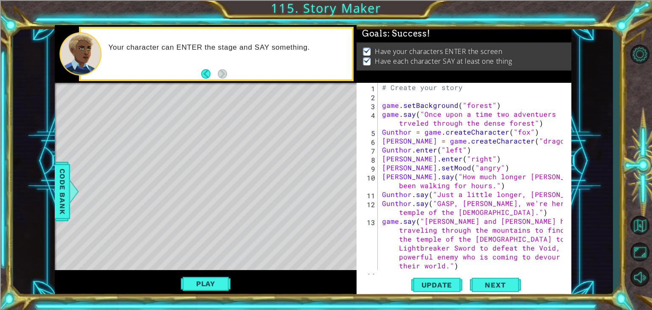
click at [450, 158] on div "# Create your story game . setBackground ( "forest" ) game . say ( "Once upon a…" at bounding box center [473, 185] width 187 height 205
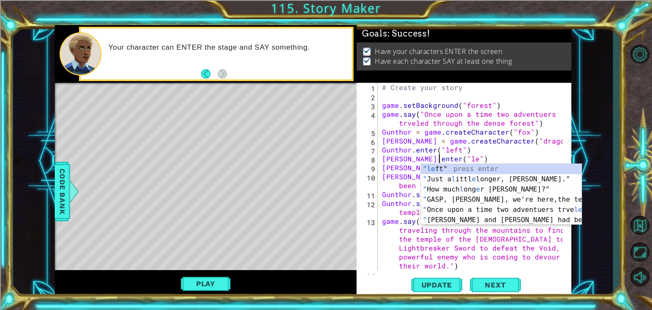
scroll to position [0, 3]
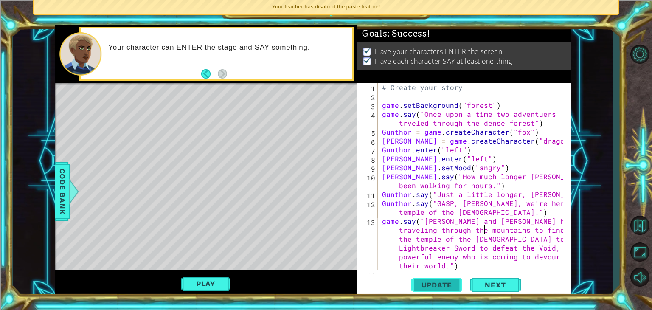
click at [451, 292] on button "Update" at bounding box center [436, 285] width 51 height 22
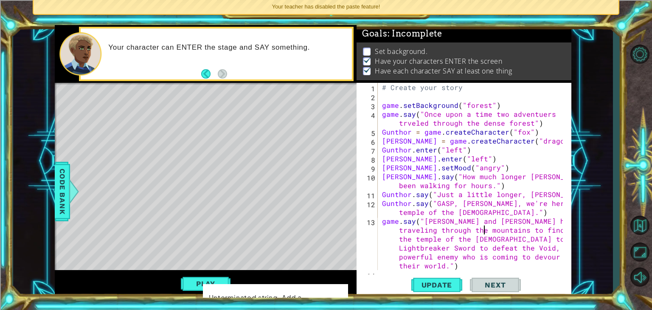
click at [332, 7] on span "Your teacher has disabled the paste feature!" at bounding box center [326, 6] width 108 height 6
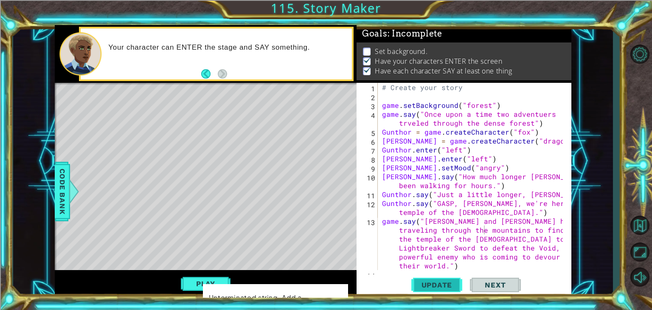
click at [441, 286] on span "Update" at bounding box center [437, 284] width 48 height 8
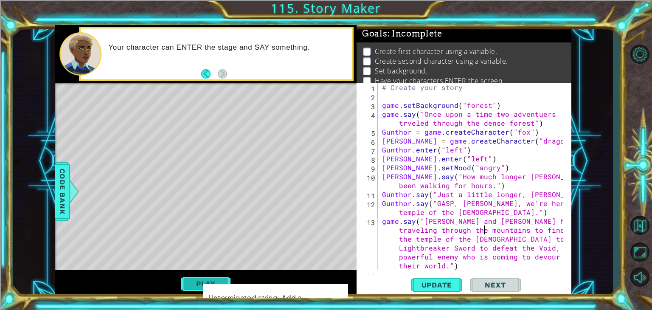
click at [221, 281] on button "Play" at bounding box center [206, 283] width 50 height 16
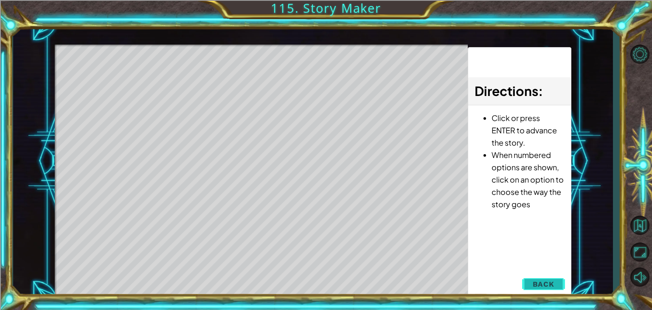
click at [550, 282] on span "Back" at bounding box center [544, 284] width 22 height 8
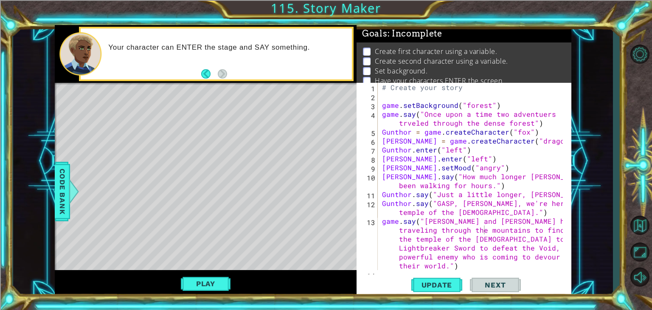
scroll to position [53, 0]
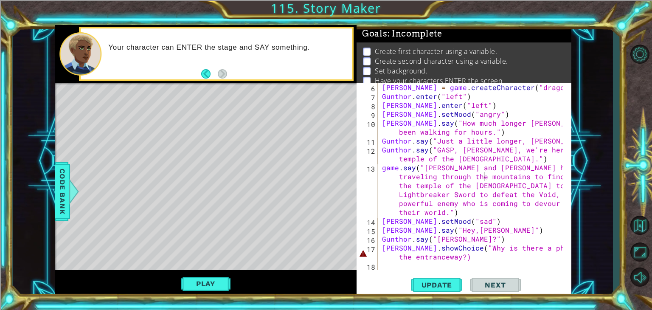
click at [466, 260] on div "[PERSON_NAME] = game . createCharacter ( "dragon" ) [PERSON_NAME] . enter ( "le…" at bounding box center [473, 185] width 187 height 205
click at [452, 289] on span "Update" at bounding box center [437, 284] width 48 height 8
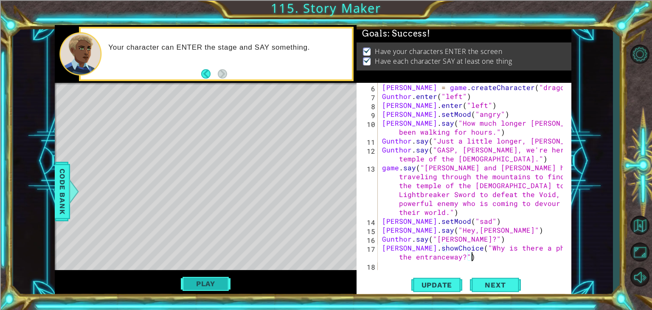
click at [205, 283] on button "Play" at bounding box center [206, 283] width 50 height 16
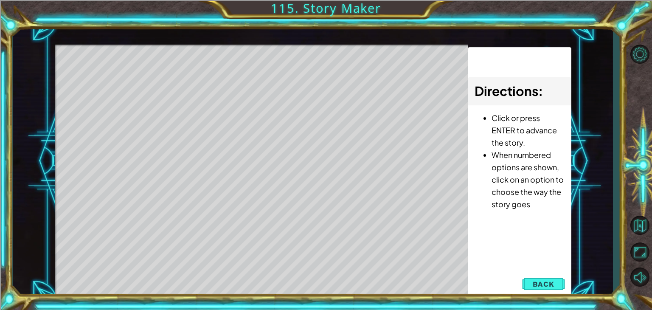
click at [533, 273] on div "Directions : Click or press ENTER to advance the story. When numbered options a…" at bounding box center [519, 172] width 103 height 251
click at [533, 277] on button "Back" at bounding box center [543, 283] width 43 height 17
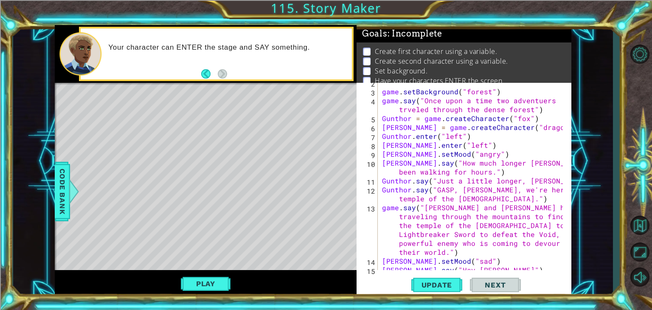
scroll to position [14, 0]
click at [447, 147] on div "game . setBackground ( "forest" ) game . say ( "Once upon a time two adventuers…" at bounding box center [473, 180] width 187 height 205
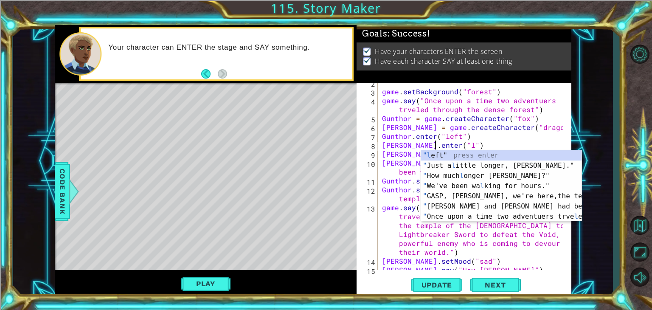
scroll to position [0, 3]
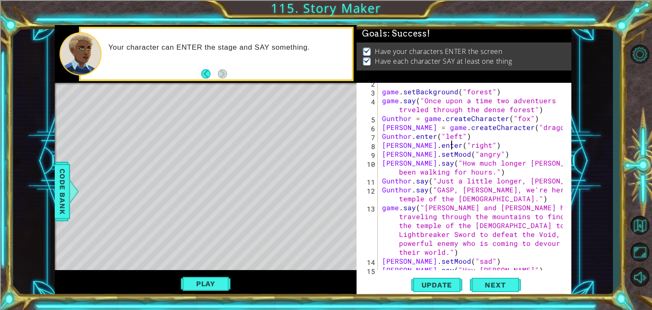
click at [459, 139] on div "game . setBackground ( "forest" ) game . say ( "Once upon a time two adventuers…" at bounding box center [473, 180] width 187 height 205
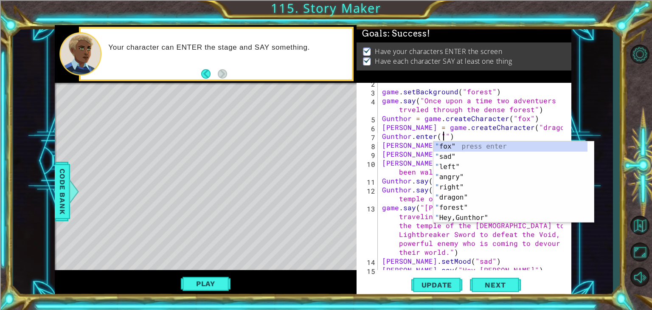
scroll to position [0, 3]
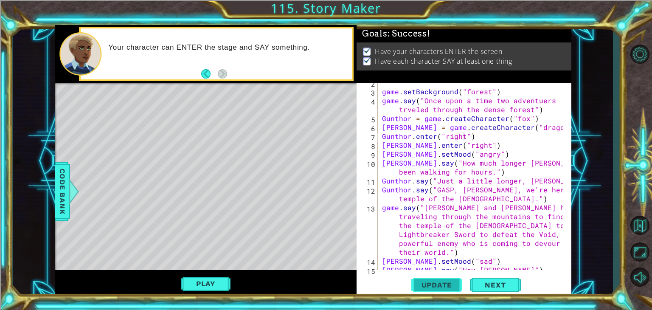
drag, startPoint x: 428, startPoint y: 278, endPoint x: 439, endPoint y: 285, distance: 13.3
click at [439, 285] on span "Update" at bounding box center [437, 284] width 48 height 8
click at [212, 288] on button "Play" at bounding box center [206, 283] width 50 height 16
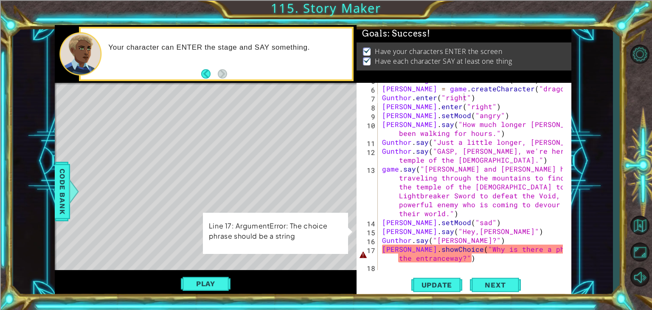
scroll to position [53, 0]
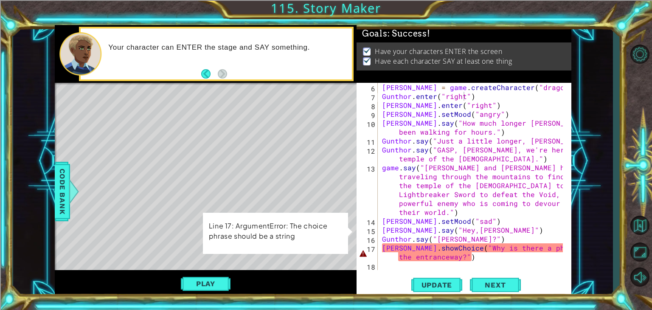
click at [443, 251] on div "[PERSON_NAME] = game . createCharacter ( "dragon" ) [PERSON_NAME] . enter ( "ri…" at bounding box center [473, 185] width 187 height 205
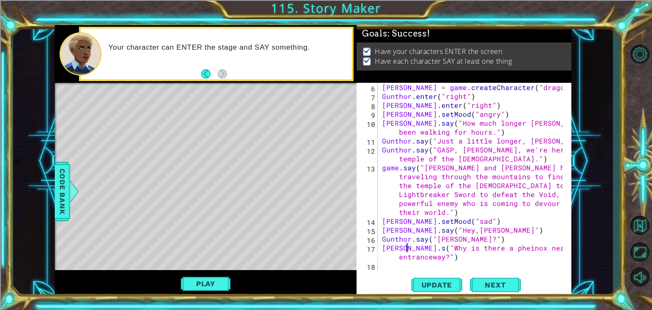
scroll to position [0, 2]
type textarea "[PERSON_NAME].say("Why is there a pheinox near the entranceway?")"
click at [456, 284] on span "Update" at bounding box center [437, 284] width 48 height 8
click at [202, 276] on button "Play" at bounding box center [206, 283] width 50 height 16
